Goal: Task Accomplishment & Management: Use online tool/utility

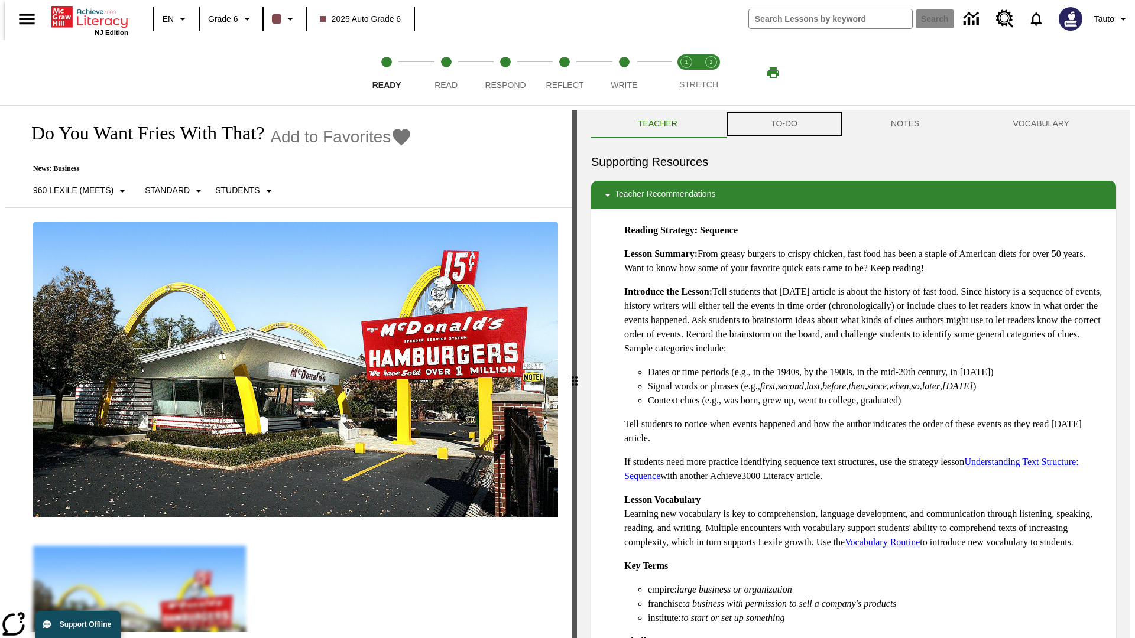
click at [783, 124] on button "TO-DO" at bounding box center [784, 124] width 120 height 28
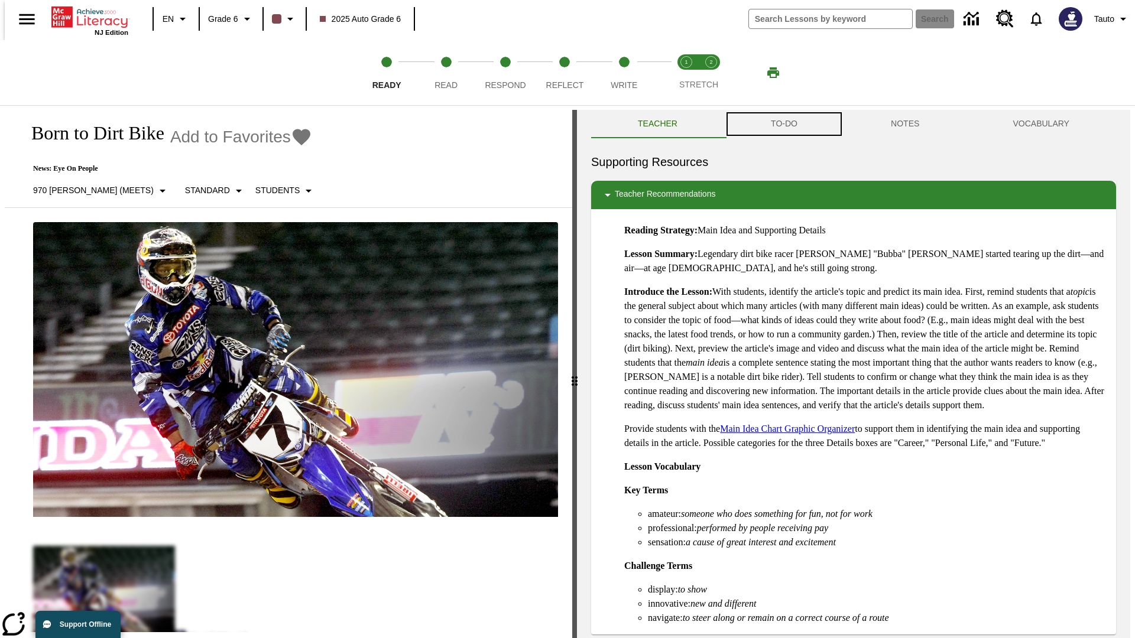
click at [783, 124] on button "TO-DO" at bounding box center [784, 124] width 120 height 28
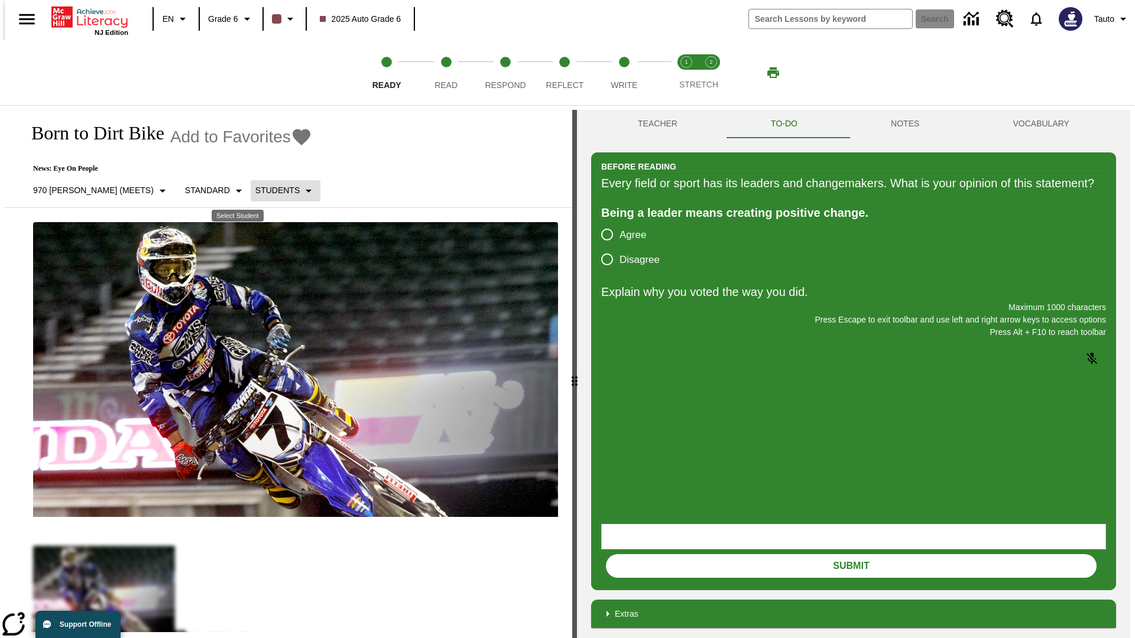
click at [255, 190] on p "Students" at bounding box center [277, 190] width 44 height 12
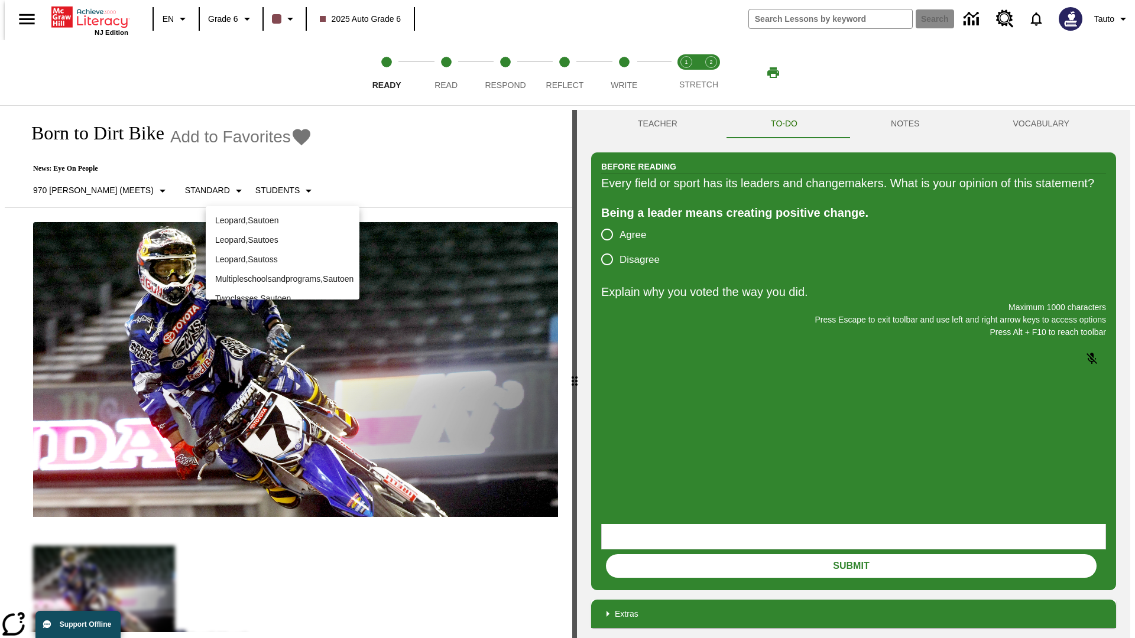
click at [282, 220] on p "Leopard , Sautoen" at bounding box center [282, 221] width 135 height 12
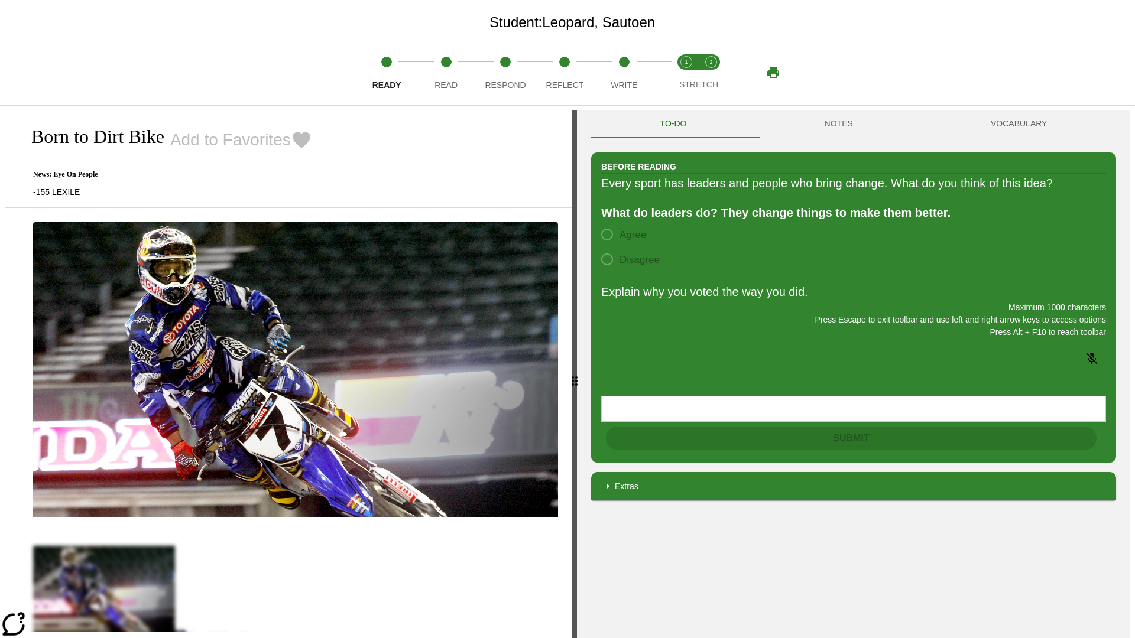
scroll to position [76, 0]
